Goal: Task Accomplishment & Management: Manage account settings

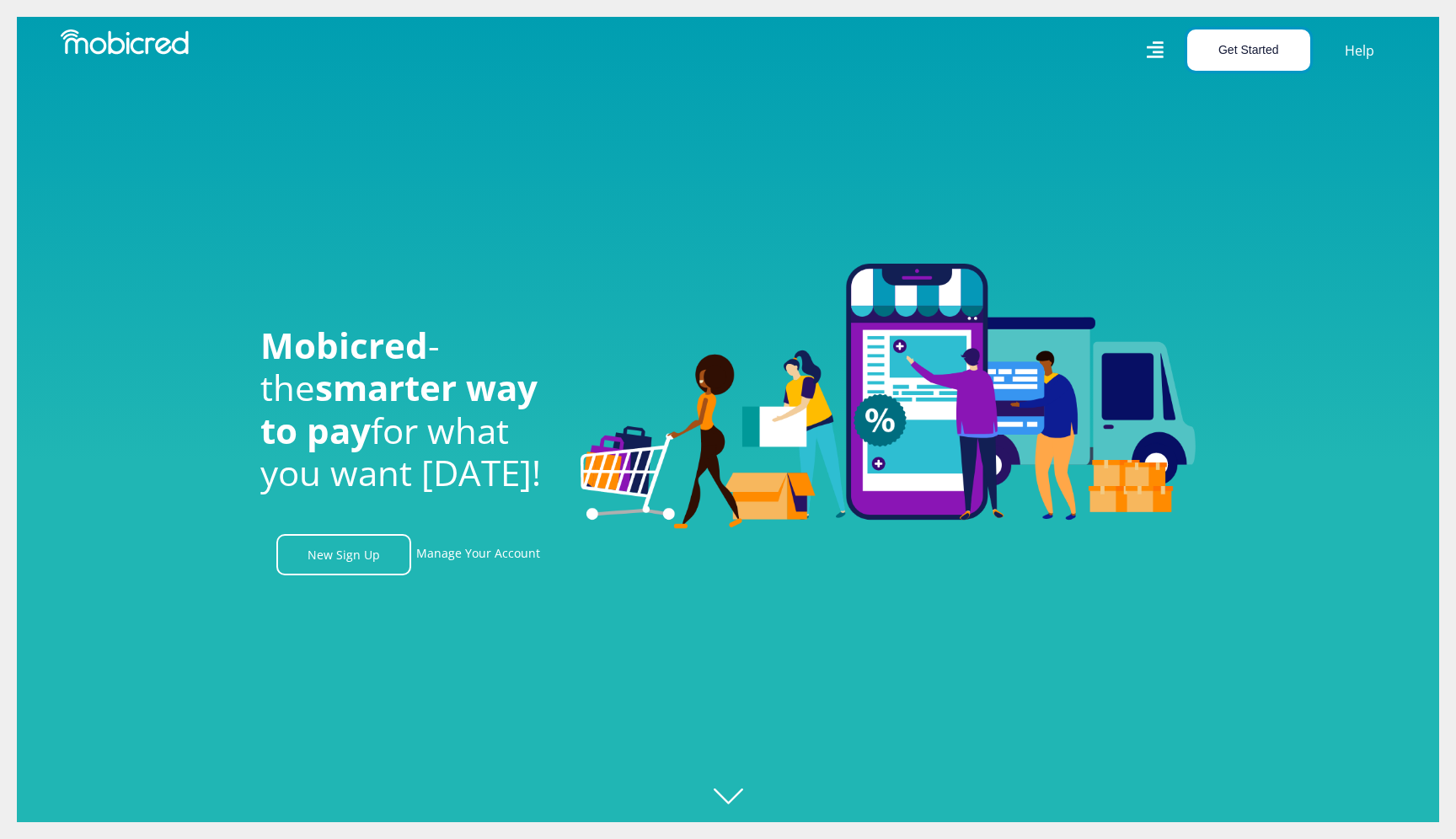
click at [1251, 49] on button "Get Started" at bounding box center [1249, 50] width 123 height 41
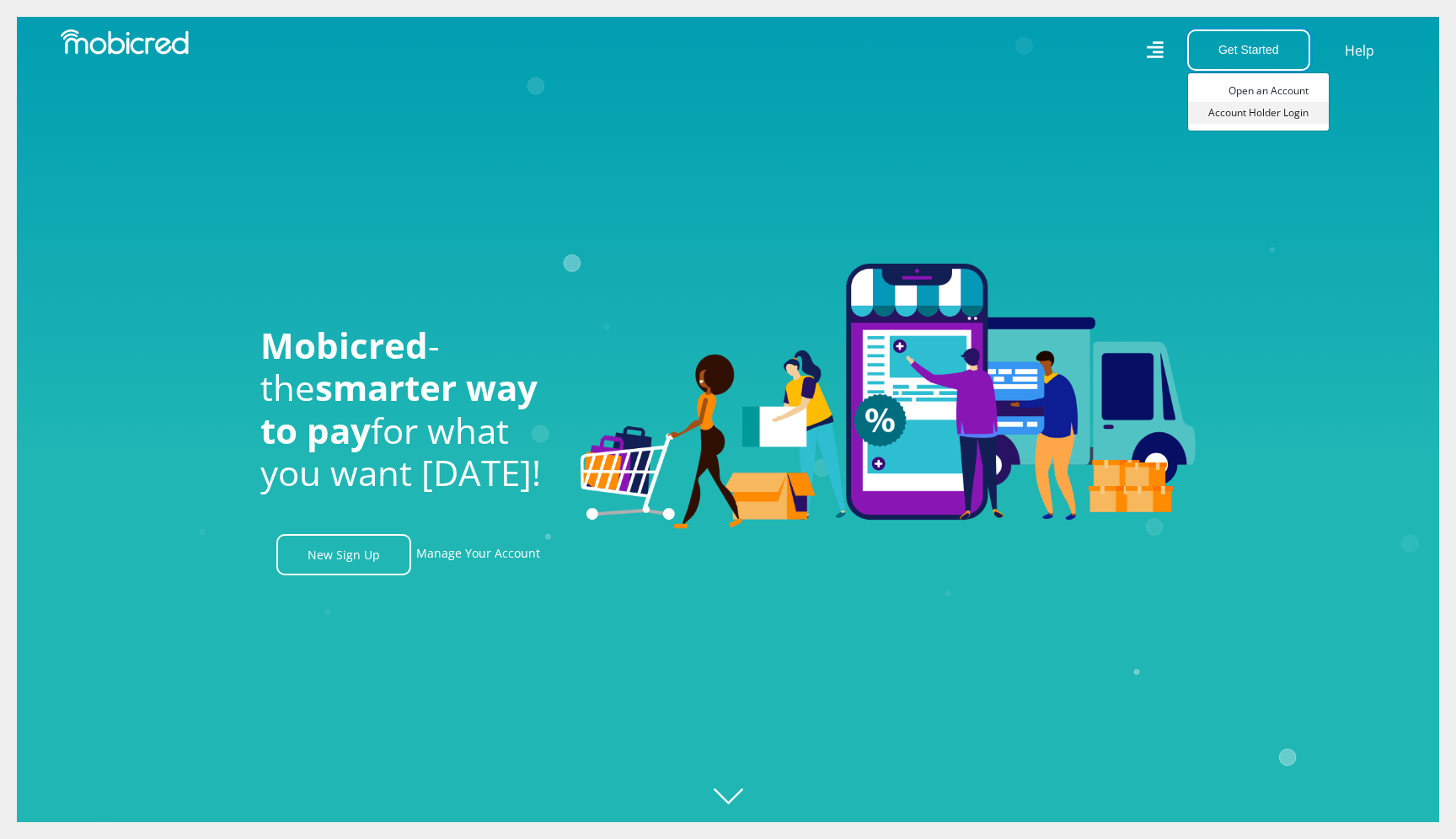
scroll to position [0, 1200]
click at [1231, 120] on link "Account Holder Login" at bounding box center [1258, 112] width 141 height 21
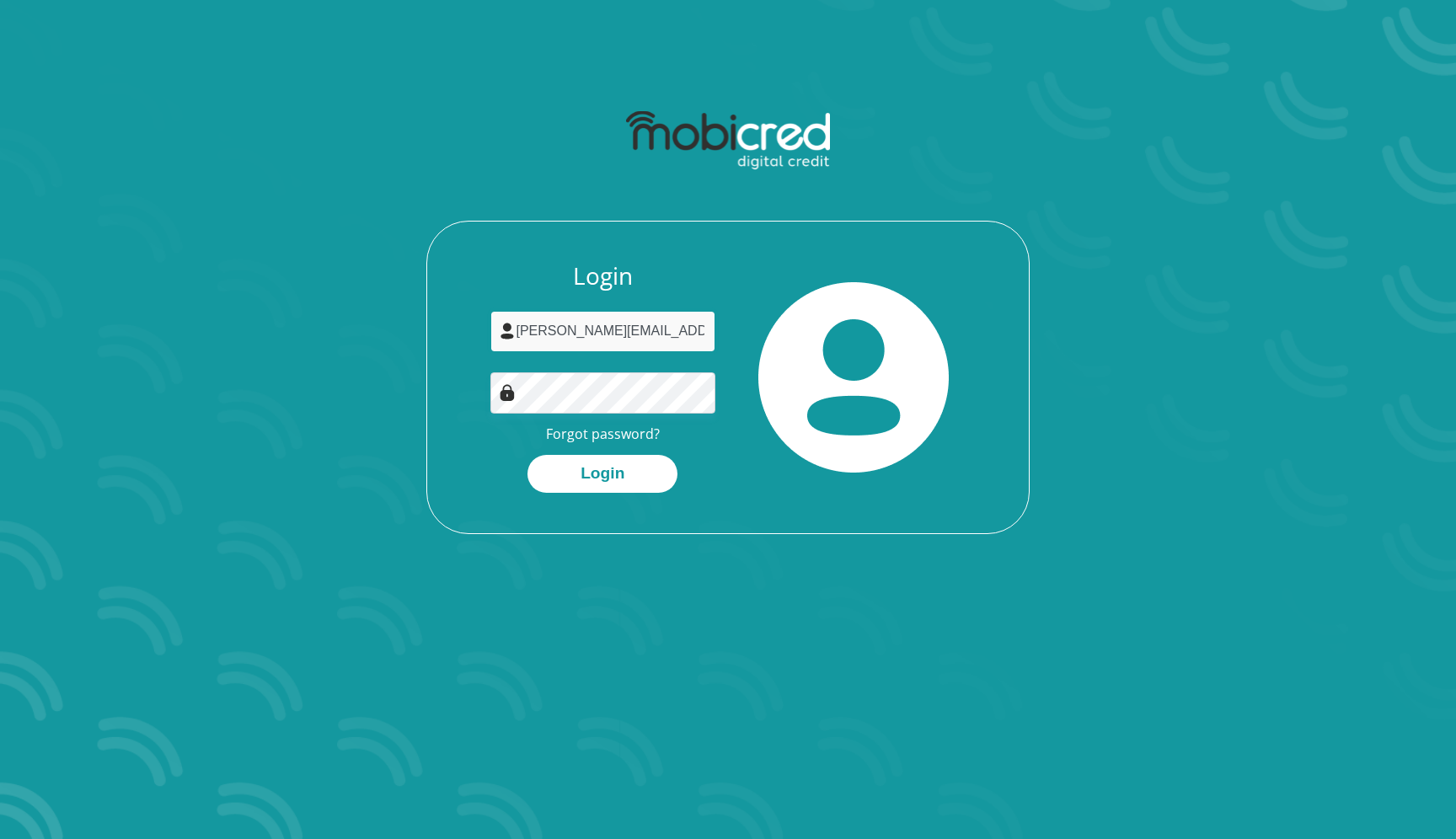
drag, startPoint x: 571, startPoint y: 340, endPoint x: 440, endPoint y: 345, distance: 131.1
click at [490, 345] on input "[PERSON_NAME][EMAIL_ADDRESS][DOMAIN_NAME]" at bounding box center [603, 331] width 226 height 41
type input "seg"
click at [587, 430] on link "Forgot password?" at bounding box center [603, 434] width 114 height 19
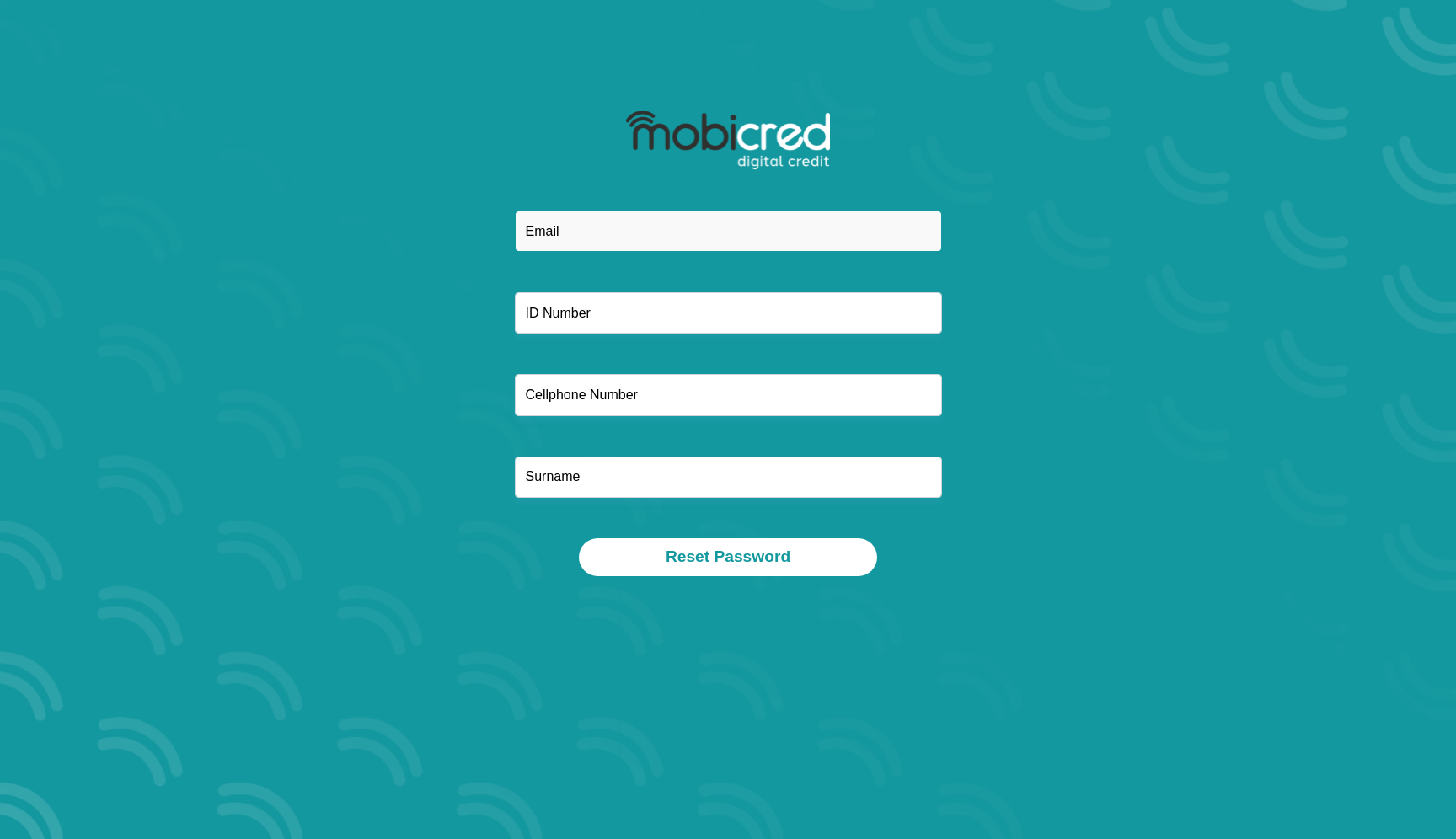
click at [624, 217] on input "email" at bounding box center [729, 231] width 427 height 41
type input "[PERSON_NAME][EMAIL_ADDRESS][PERSON_NAME][DOMAIN_NAME]"
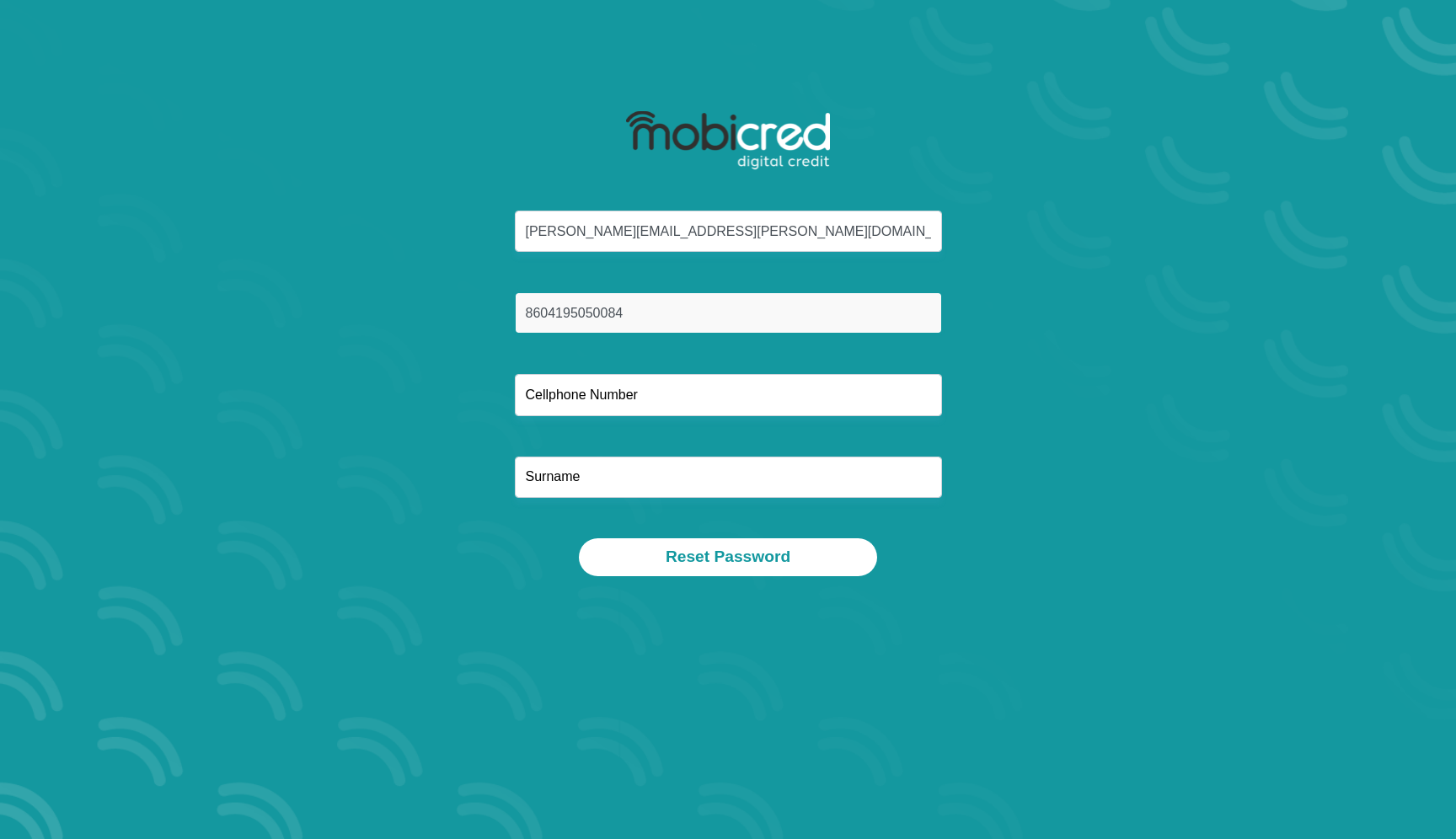
type input "8604195050084"
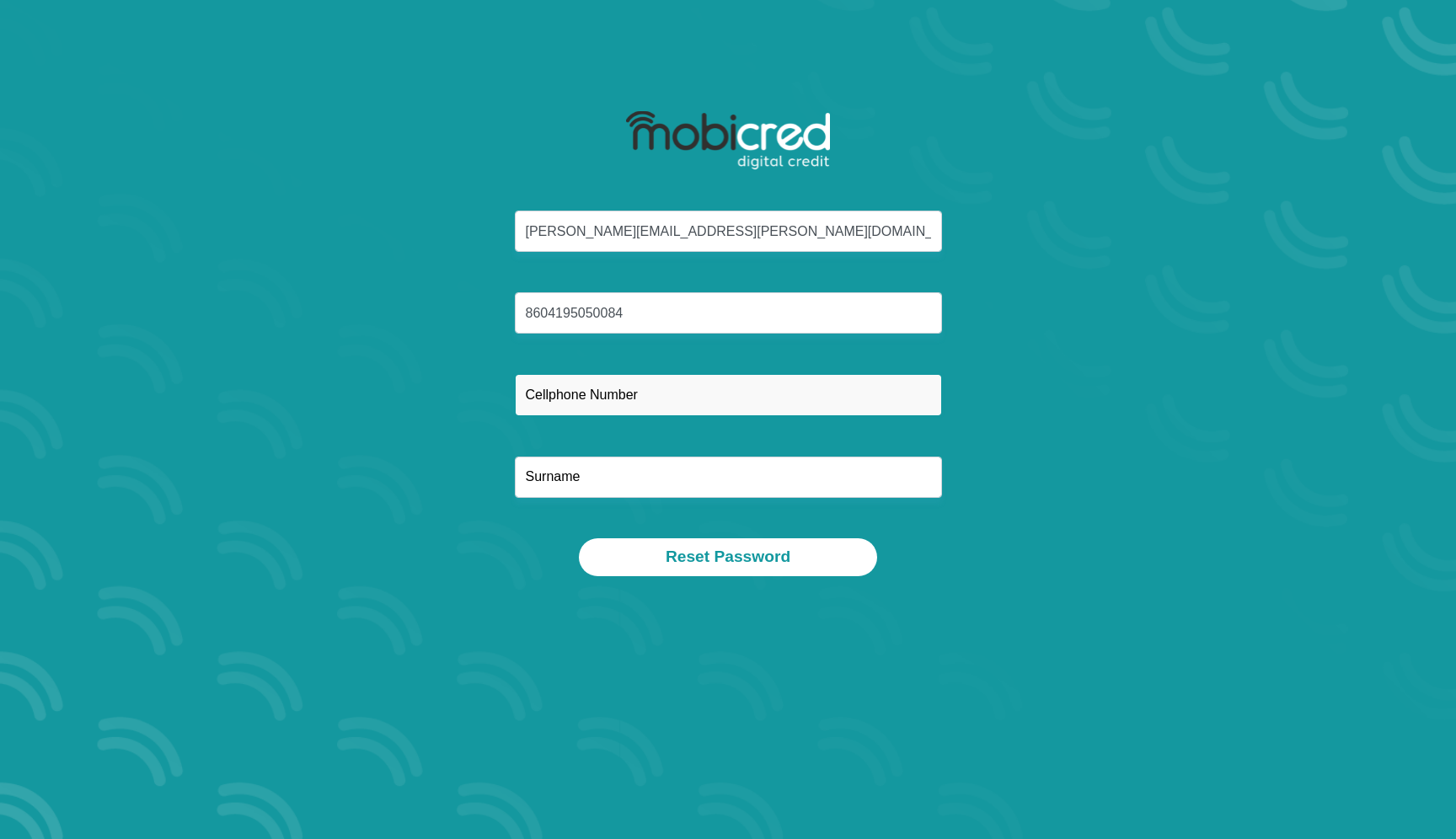
click at [623, 399] on input "text" at bounding box center [729, 395] width 427 height 41
type input "0644664259"
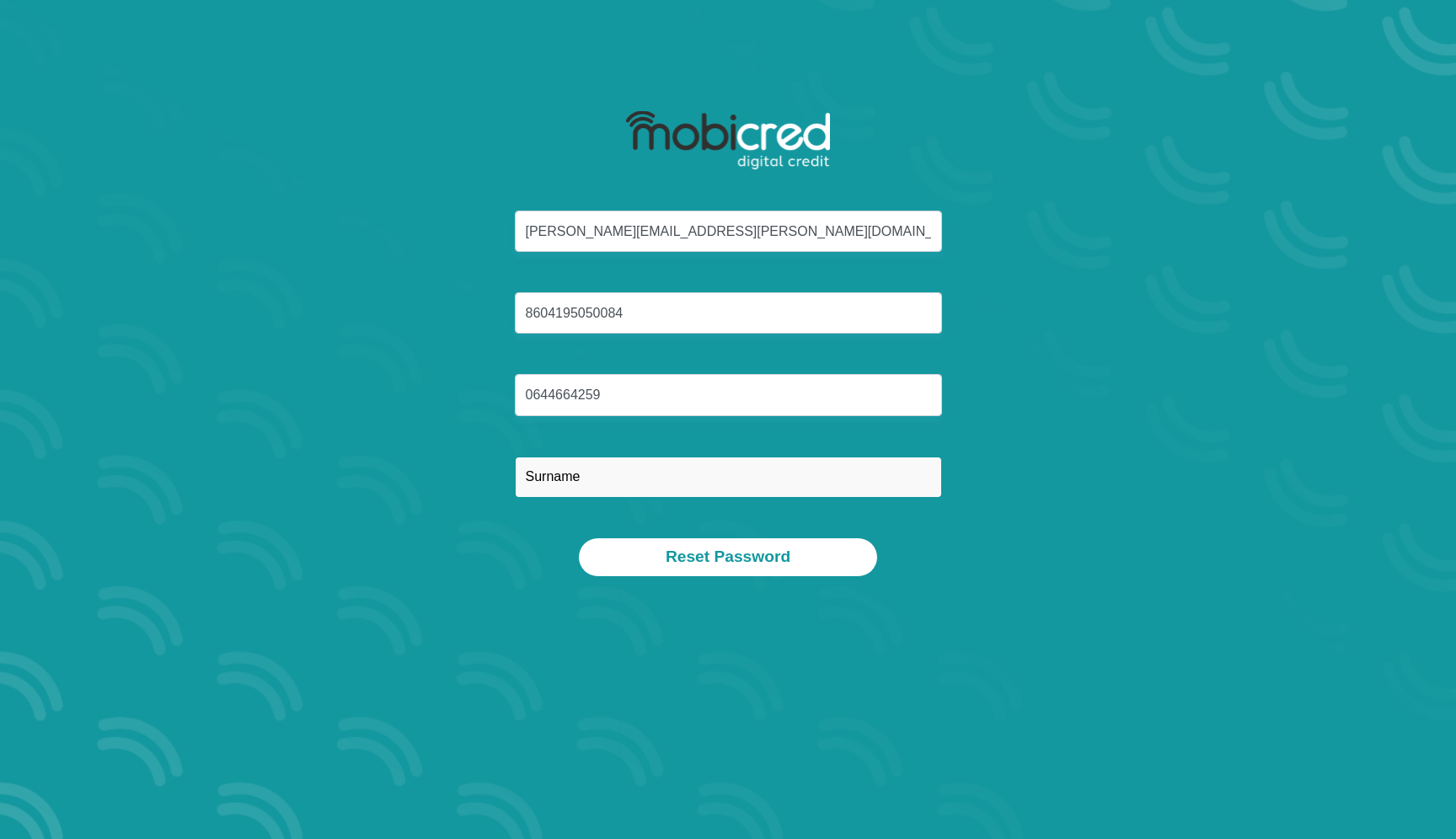
click at [577, 477] on input "text" at bounding box center [729, 477] width 427 height 41
type input "[PERSON_NAME]"
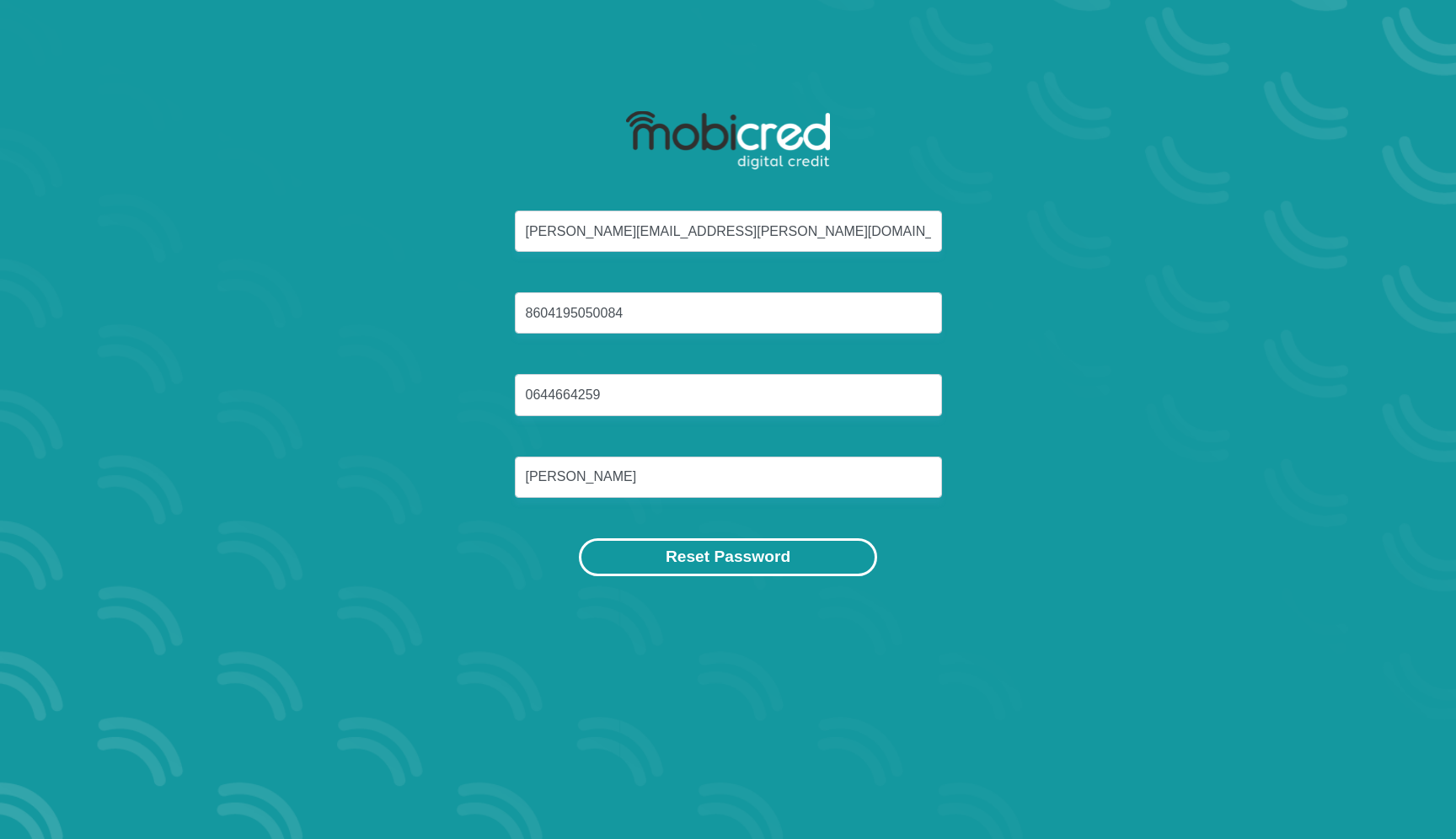
click at [727, 557] on button "Reset Password" at bounding box center [728, 557] width 299 height 38
